Goal: Task Accomplishment & Management: Manage account settings

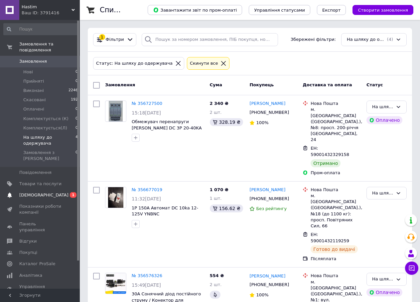
click at [55, 192] on span "[DEMOGRAPHIC_DATA]" at bounding box center [40, 195] width 42 height 6
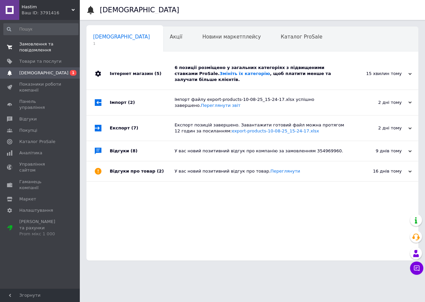
click at [48, 47] on span "Замовлення та повідомлення" at bounding box center [40, 47] width 42 height 12
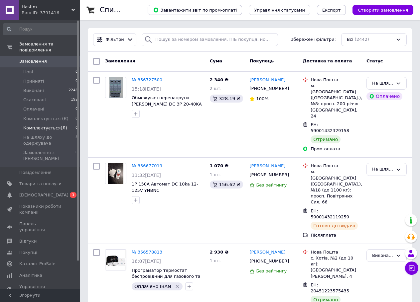
click at [41, 125] on li "Комплектується(Л) 0" at bounding box center [41, 128] width 82 height 9
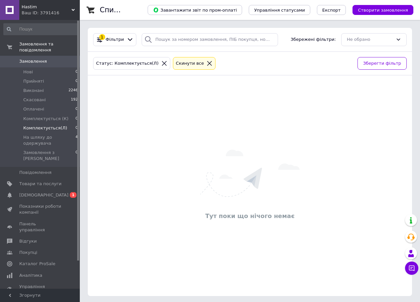
click at [59, 58] on span "Замовлення" at bounding box center [40, 61] width 42 height 6
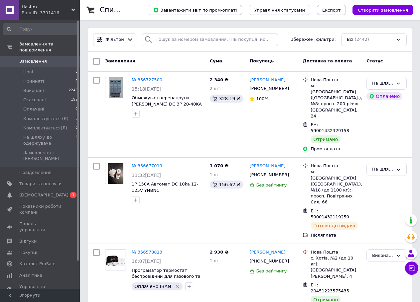
click at [45, 58] on span "Замовлення" at bounding box center [40, 61] width 42 height 6
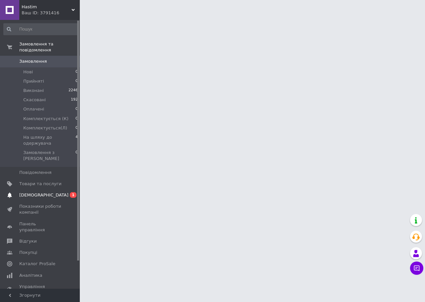
click at [48, 190] on link "Сповіщення 0 1" at bounding box center [41, 195] width 82 height 11
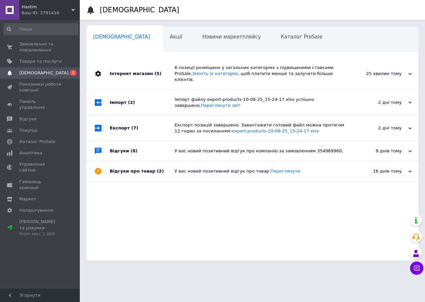
click at [146, 59] on span "Навчання та заходи" at bounding box center [119, 62] width 53 height 6
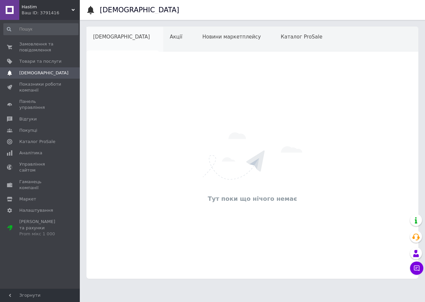
click at [120, 42] on div "[DEMOGRAPHIC_DATA]" at bounding box center [124, 39] width 77 height 25
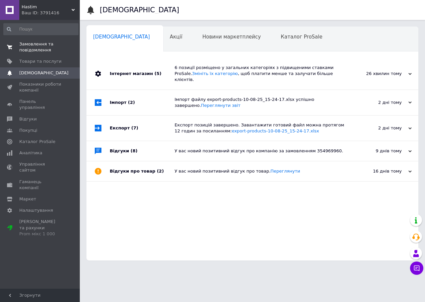
click at [57, 53] on span "Замовлення та повідомлення" at bounding box center [40, 47] width 42 height 12
